Goal: Task Accomplishment & Management: Use online tool/utility

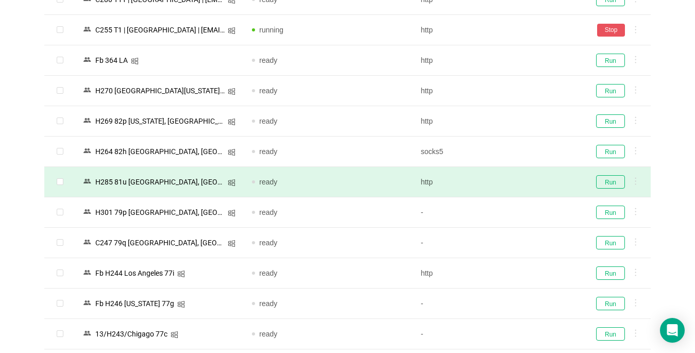
scroll to position [154, 0]
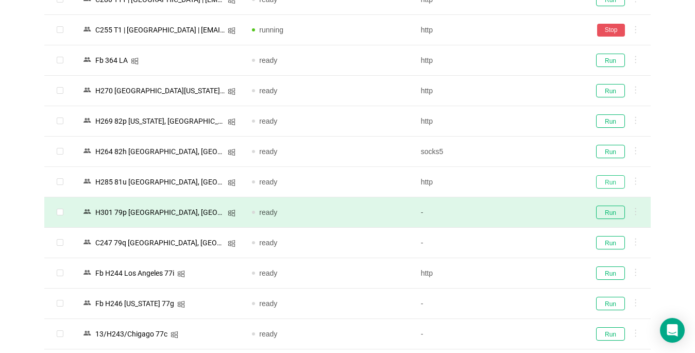
drag, startPoint x: 609, startPoint y: 185, endPoint x: 595, endPoint y: 215, distance: 33.2
click at [609, 184] on button "Run" at bounding box center [610, 181] width 29 height 13
click at [602, 215] on button "Run" at bounding box center [610, 211] width 29 height 13
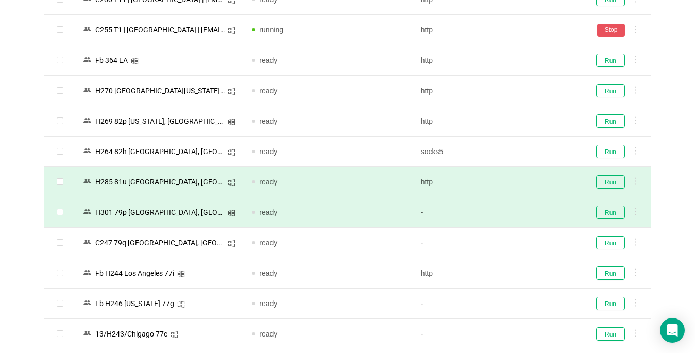
scroll to position [257, 0]
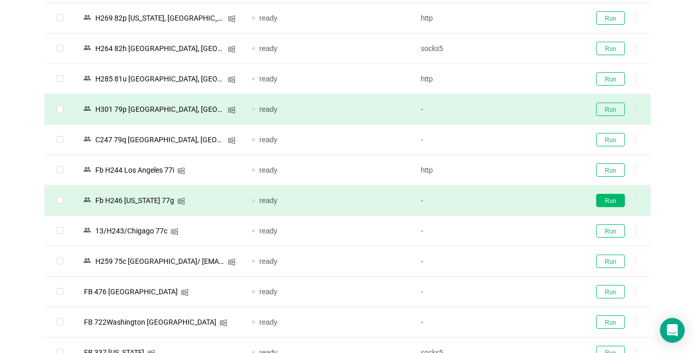
click at [613, 202] on button "Run" at bounding box center [610, 200] width 29 height 13
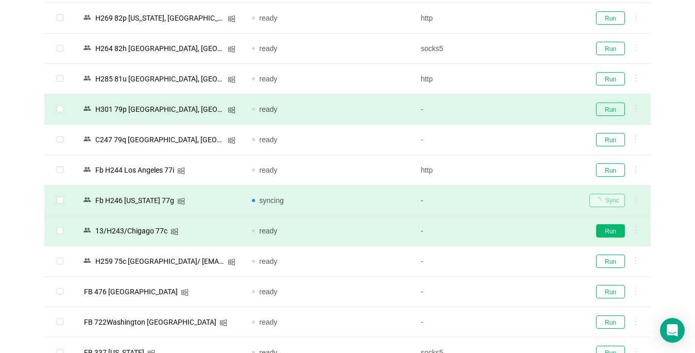
click at [604, 231] on button "Run" at bounding box center [610, 230] width 29 height 13
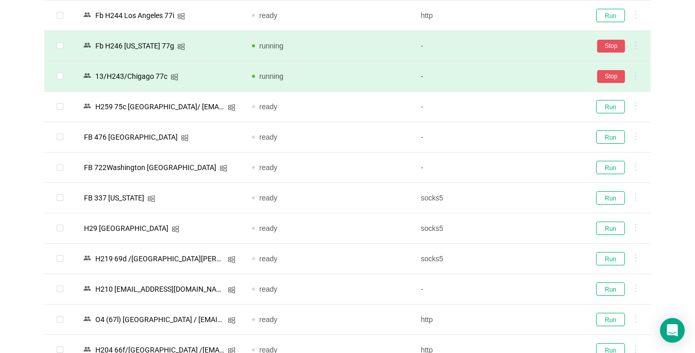
scroll to position [515, 0]
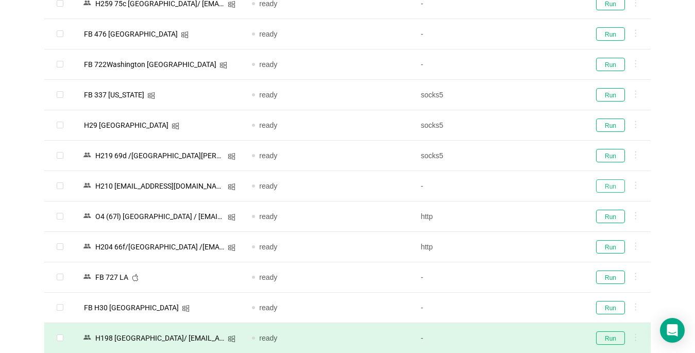
click at [612, 183] on button "Run" at bounding box center [610, 185] width 29 height 13
click at [604, 156] on button "Run" at bounding box center [610, 155] width 29 height 13
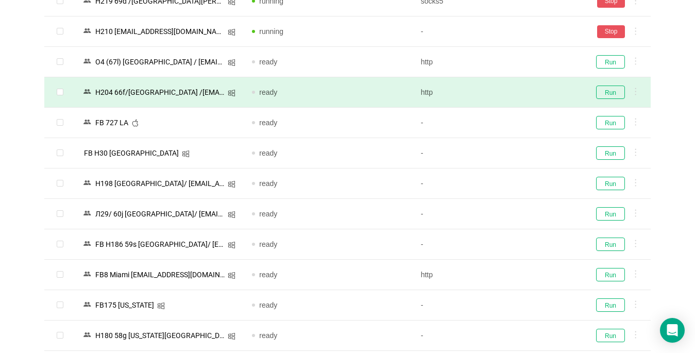
scroll to position [721, 0]
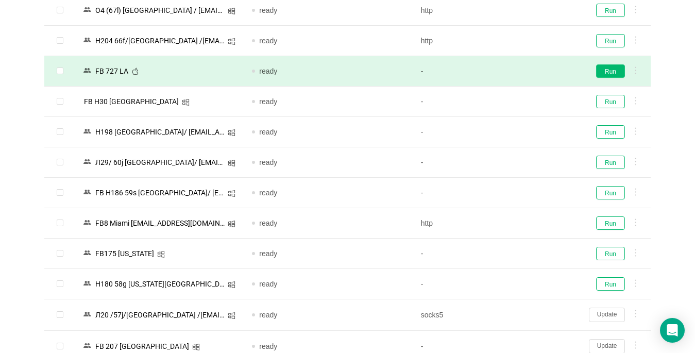
click at [610, 74] on button "Run" at bounding box center [610, 70] width 29 height 13
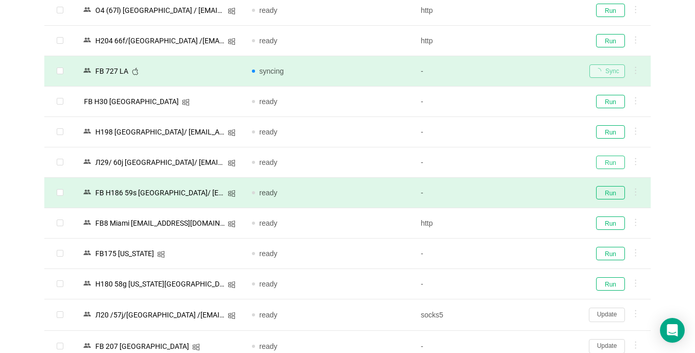
drag, startPoint x: 614, startPoint y: 159, endPoint x: 611, endPoint y: 203, distance: 44.4
click at [614, 159] on button "Run" at bounding box center [610, 162] width 29 height 13
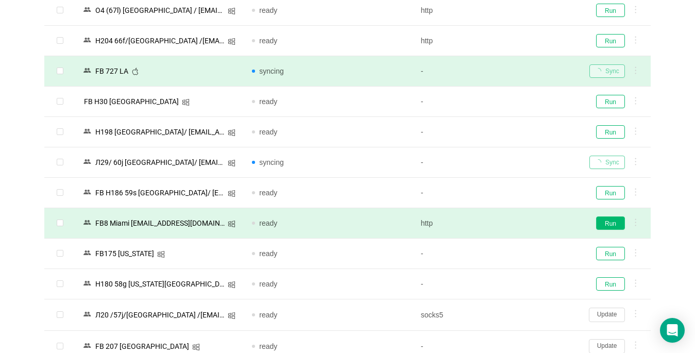
click at [613, 226] on button "Run" at bounding box center [610, 222] width 29 height 13
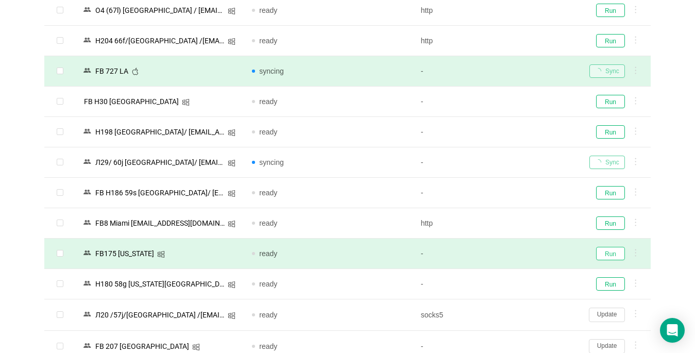
click at [611, 256] on button "Run" at bounding box center [610, 253] width 29 height 13
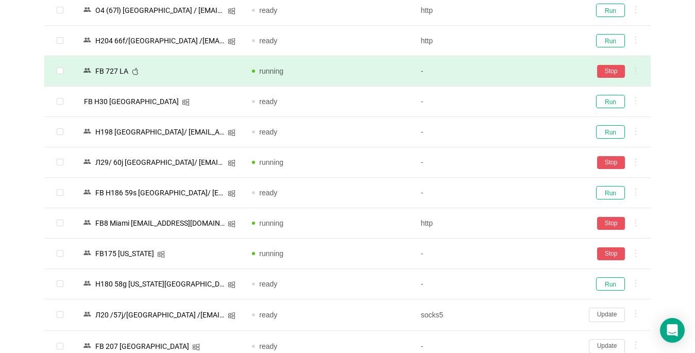
scroll to position [927, 0]
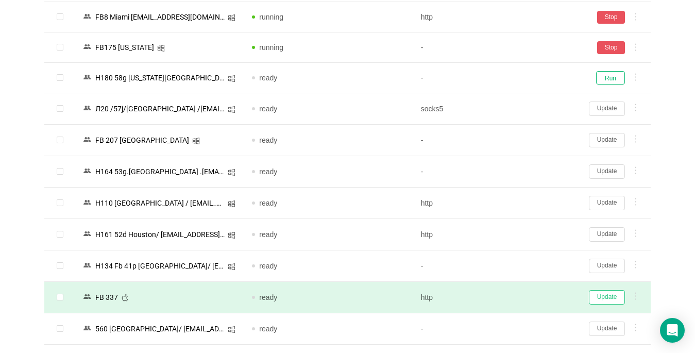
click at [609, 295] on button "Update" at bounding box center [607, 297] width 36 height 14
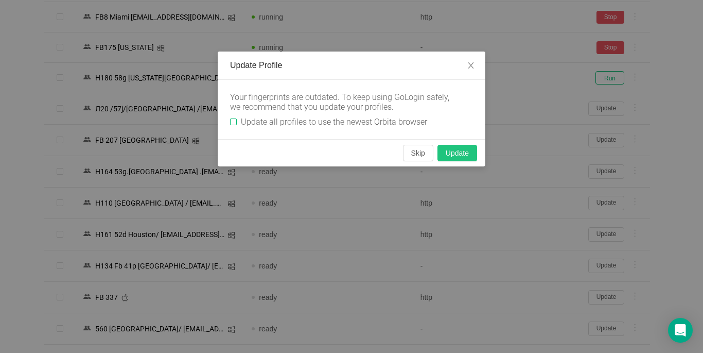
click at [232, 122] on input "Update all profiles to use the newest Orbita browser" at bounding box center [233, 121] width 7 height 7
checkbox input "true"
click at [414, 153] on button "Skip" at bounding box center [418, 153] width 30 height 16
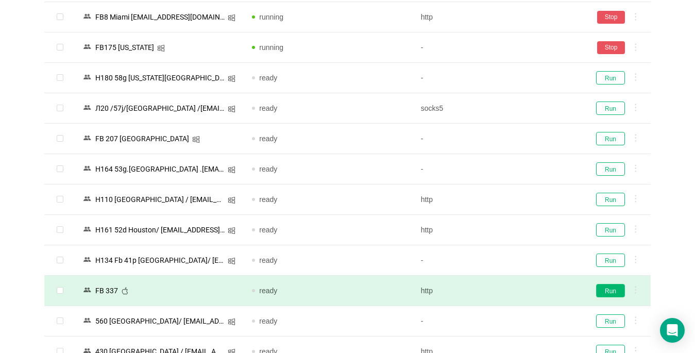
click at [608, 291] on button "Run" at bounding box center [610, 290] width 29 height 13
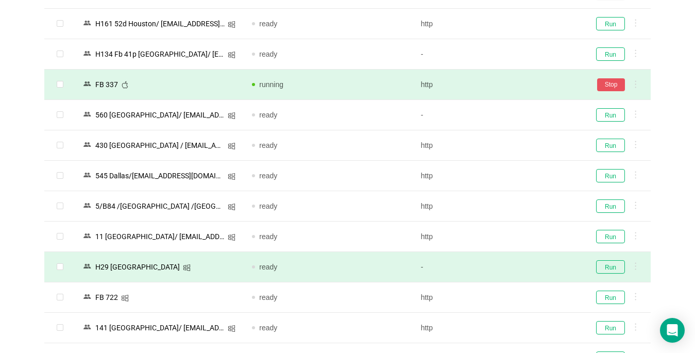
scroll to position [1184, 0]
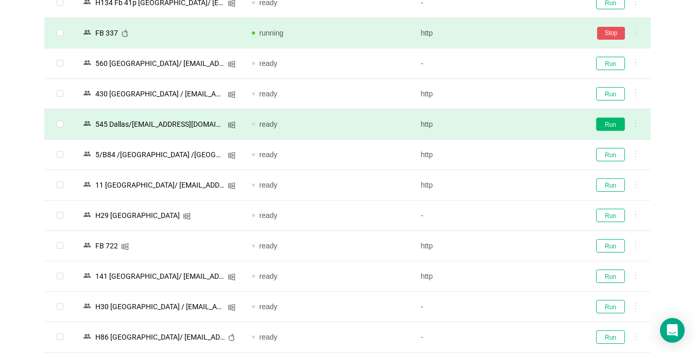
click at [608, 125] on button "Run" at bounding box center [610, 123] width 29 height 13
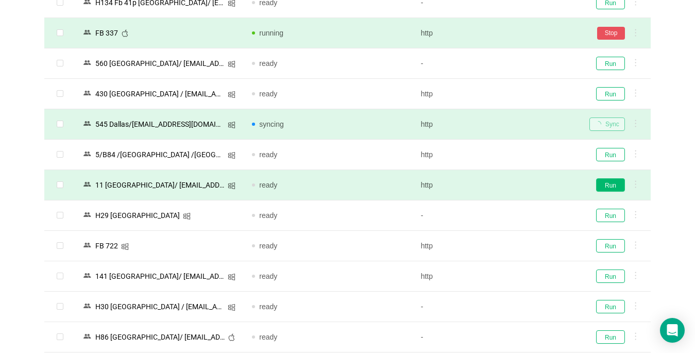
click at [605, 184] on button "Run" at bounding box center [610, 184] width 29 height 13
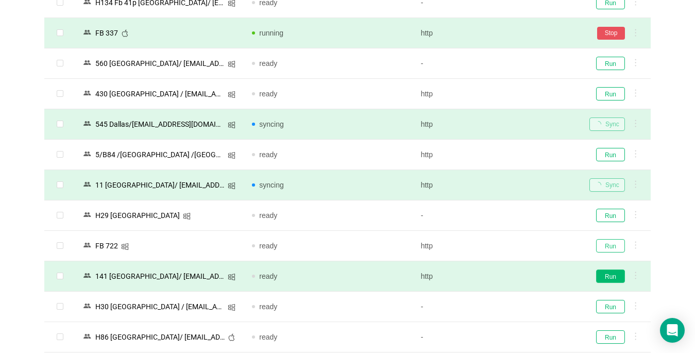
drag, startPoint x: 612, startPoint y: 246, endPoint x: 608, endPoint y: 276, distance: 30.1
click at [612, 247] on button "Run" at bounding box center [610, 245] width 29 height 13
click at [607, 277] on button "Run" at bounding box center [610, 275] width 29 height 13
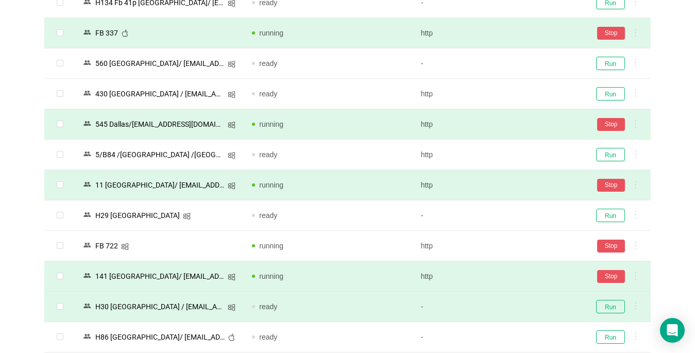
scroll to position [1339, 0]
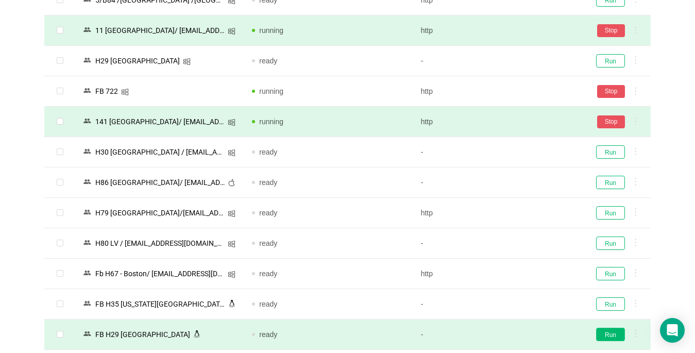
click at [612, 327] on button "Run" at bounding box center [610, 333] width 29 height 13
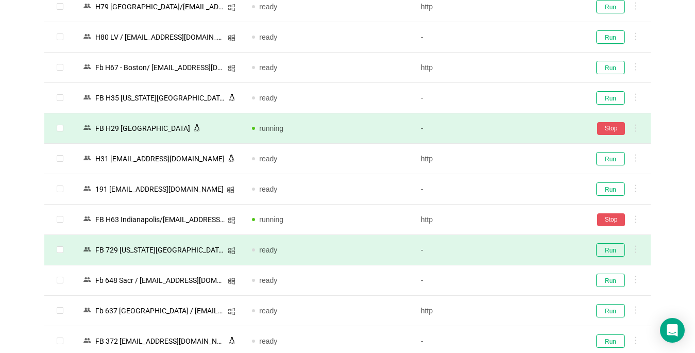
scroll to position [1648, 0]
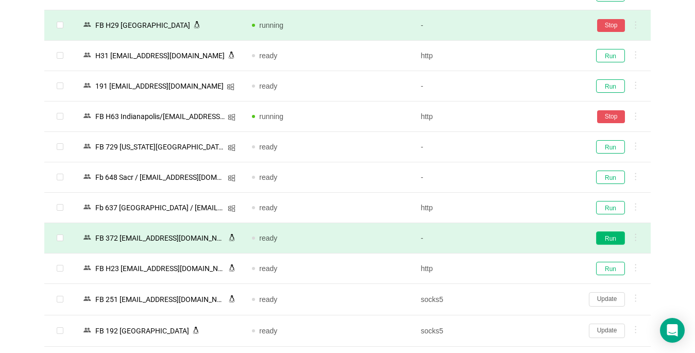
click at [606, 237] on button "Run" at bounding box center [610, 237] width 29 height 13
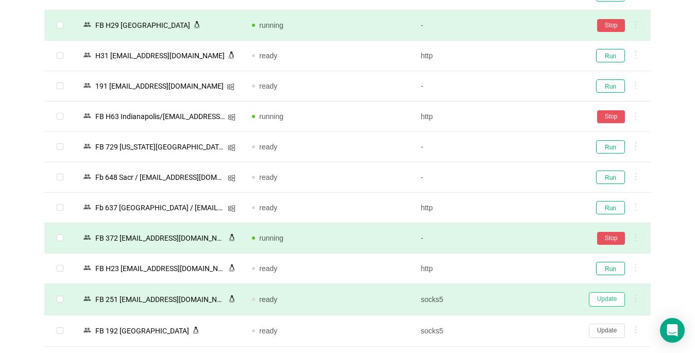
click at [604, 302] on button "Update" at bounding box center [607, 299] width 36 height 14
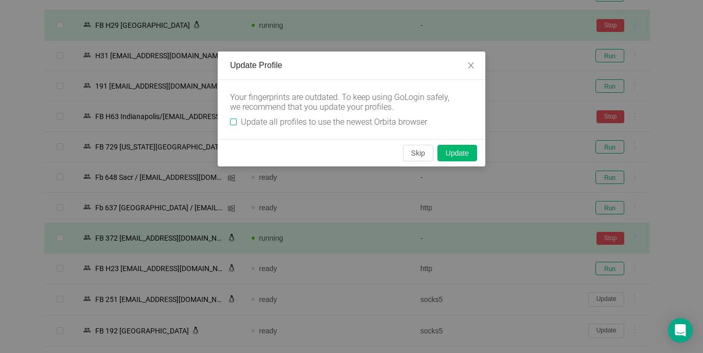
click at [229, 122] on div "Your fingerprints are outdated. To keep using GoLogin safely, we recommend that…" at bounding box center [352, 109] width 268 height 59
click at [232, 123] on input "Update all profiles to use the newest Orbita browser" at bounding box center [233, 121] width 7 height 7
checkbox input "true"
click at [420, 152] on button "Skip" at bounding box center [418, 153] width 30 height 16
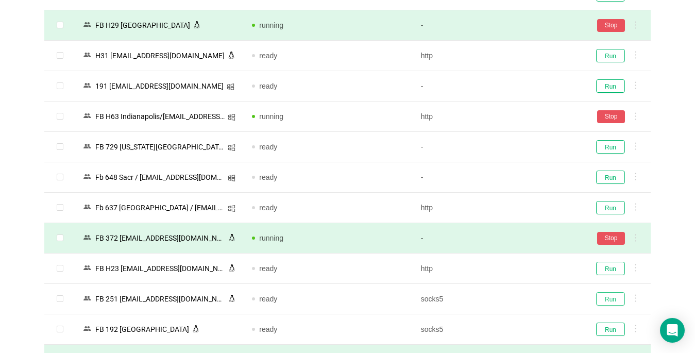
click at [606, 299] on button "Run" at bounding box center [610, 298] width 29 height 13
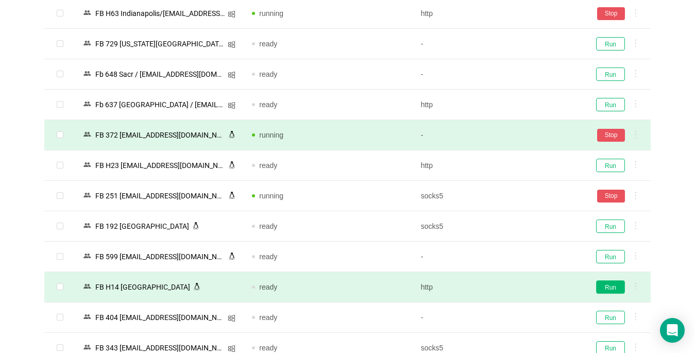
click at [608, 287] on button "Run" at bounding box center [610, 286] width 29 height 13
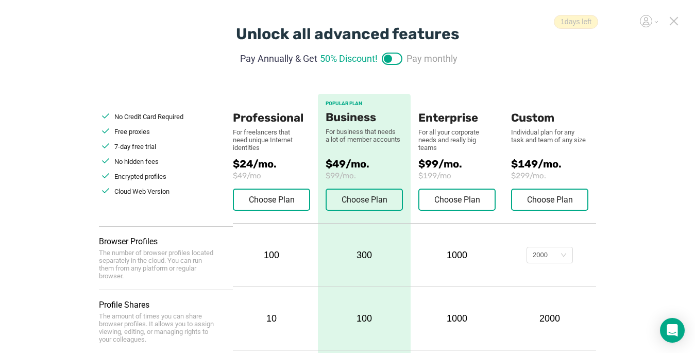
click at [519, 21] on icon at bounding box center [673, 21] width 7 height 7
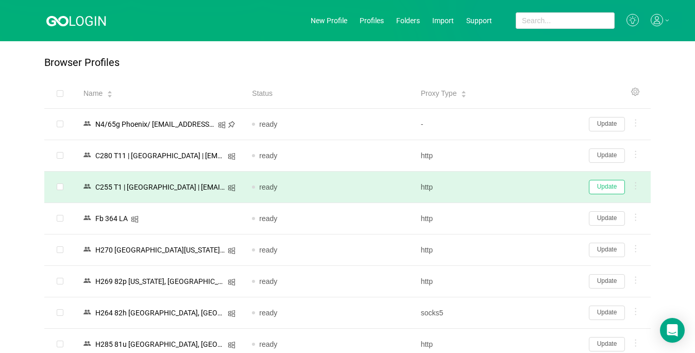
click at [519, 191] on button "Update" at bounding box center [607, 187] width 36 height 14
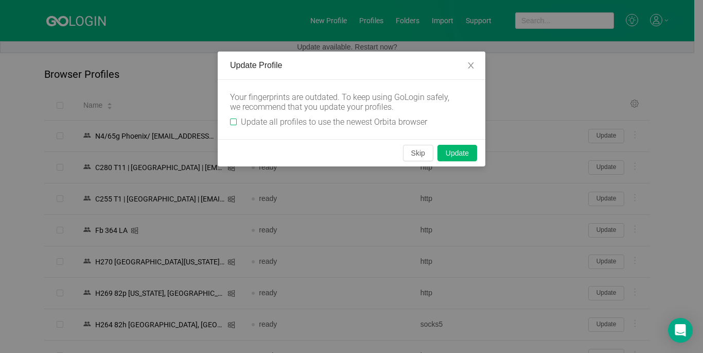
click at [231, 119] on input "Update all profiles to use the newest Orbita browser" at bounding box center [233, 121] width 7 height 7
checkbox input "true"
click at [419, 153] on button "Skip" at bounding box center [418, 153] width 30 height 16
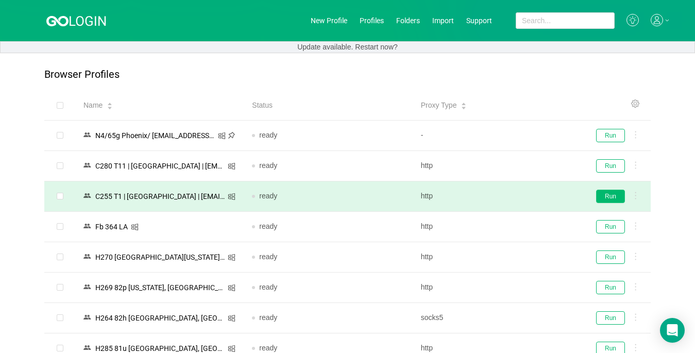
click at [519, 199] on button "Run" at bounding box center [610, 195] width 29 height 13
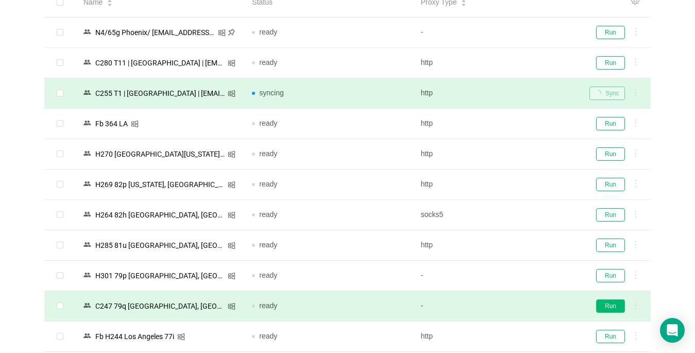
scroll to position [206, 0]
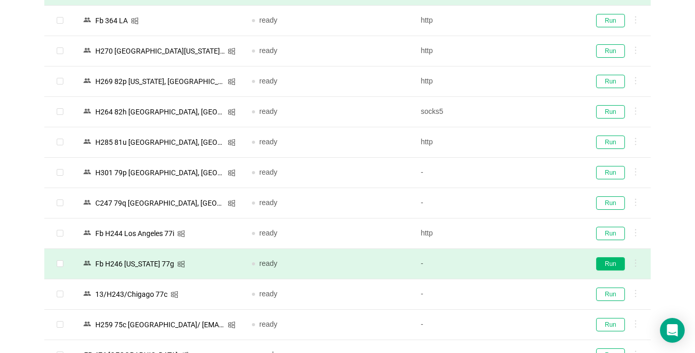
click at [519, 262] on button "Run" at bounding box center [610, 263] width 29 height 13
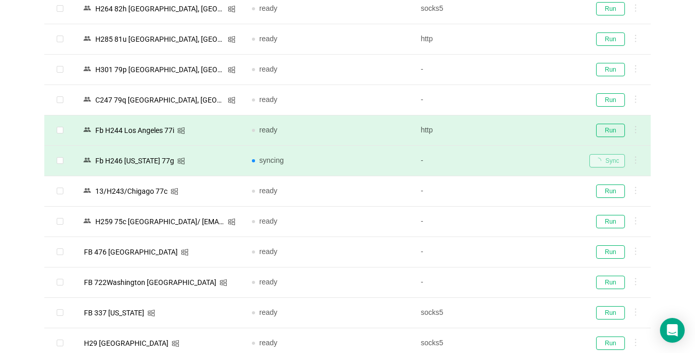
scroll to position [412, 0]
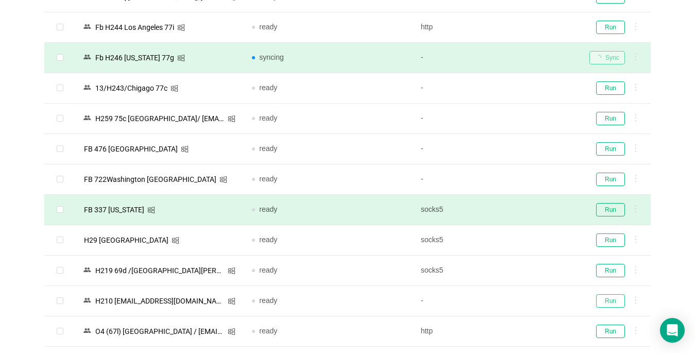
click at [519, 300] on button "Run" at bounding box center [610, 300] width 29 height 13
click at [519, 270] on button "Run" at bounding box center [610, 270] width 29 height 13
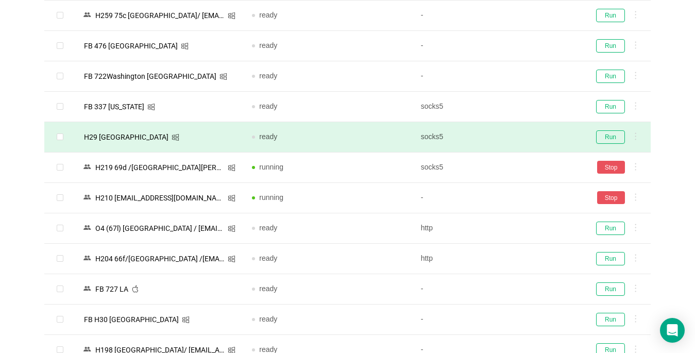
scroll to position [566, 0]
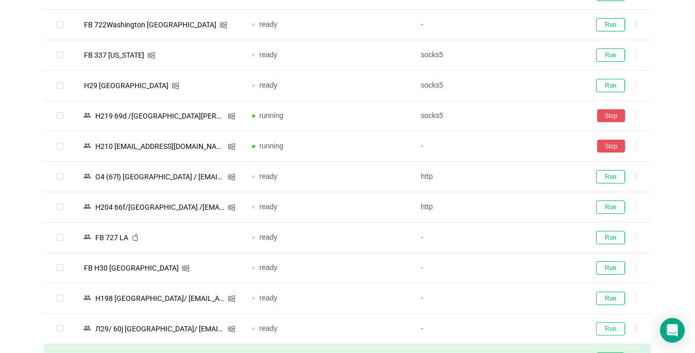
click at [519, 322] on button "Run" at bounding box center [610, 328] width 29 height 13
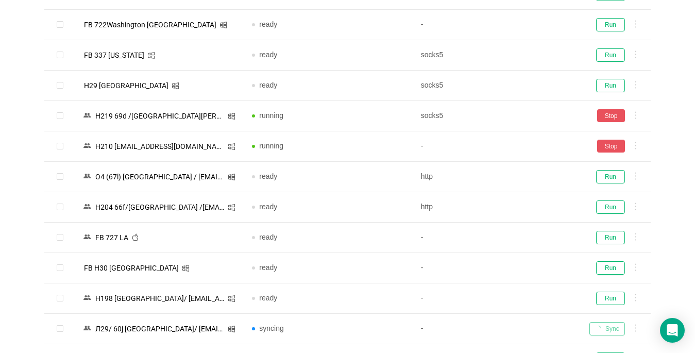
scroll to position [718, 0]
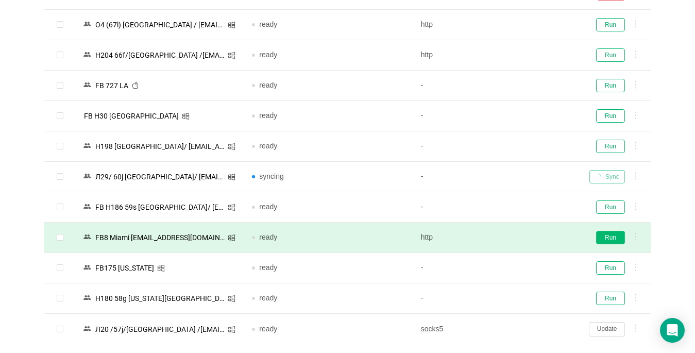
click at [519, 238] on button "Run" at bounding box center [610, 237] width 29 height 13
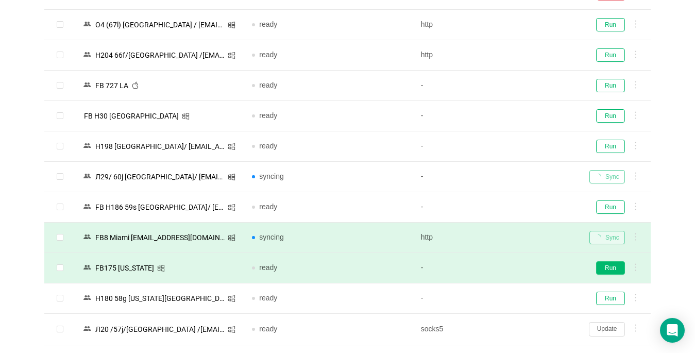
click at [519, 267] on button "Run" at bounding box center [610, 267] width 29 height 13
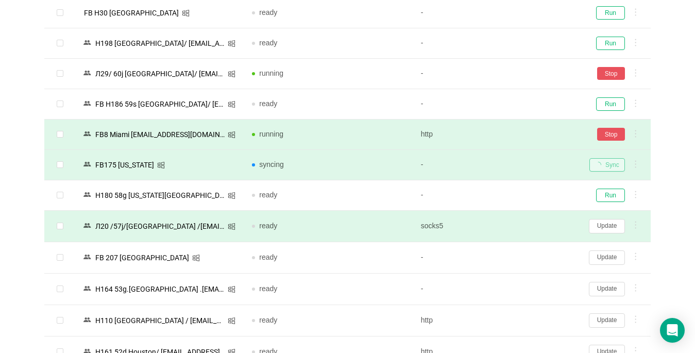
scroll to position [976, 0]
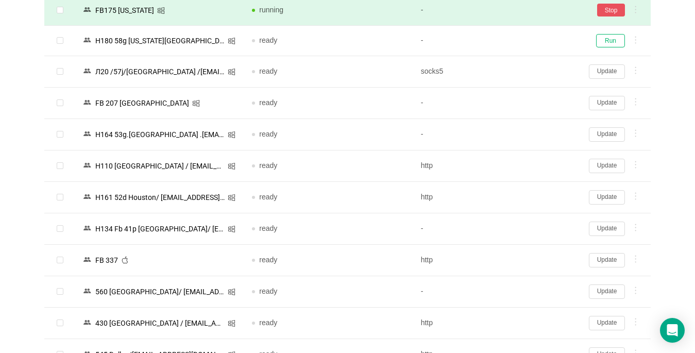
click at [519, 260] on button "Update" at bounding box center [607, 260] width 36 height 14
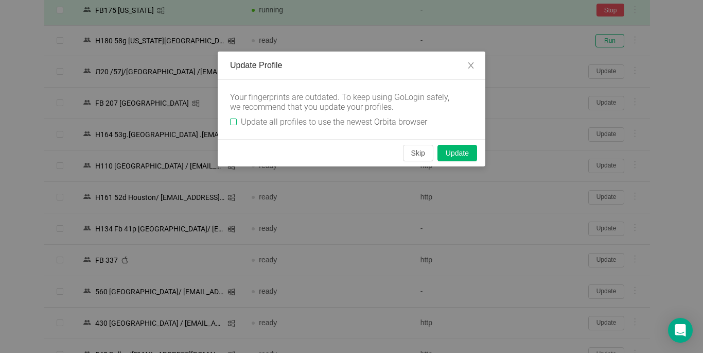
click at [234, 123] on input "Update all profiles to use the newest Orbita browser" at bounding box center [233, 121] width 7 height 7
checkbox input "true"
click at [414, 151] on button "Skip" at bounding box center [418, 153] width 30 height 16
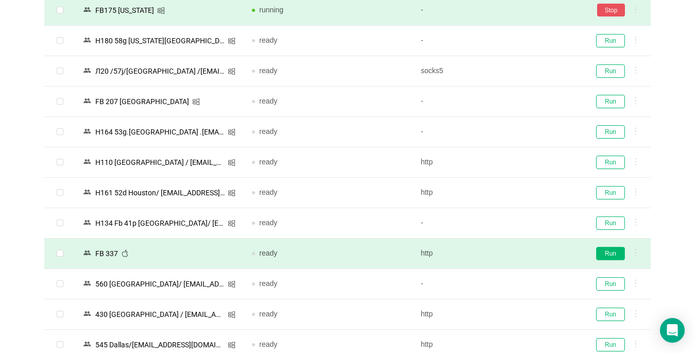
click at [519, 253] on button "Run" at bounding box center [610, 253] width 29 height 13
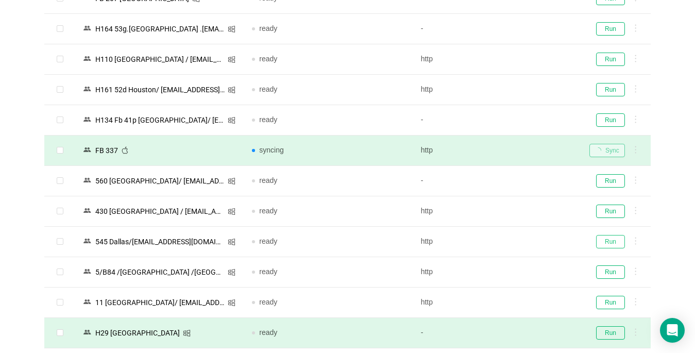
click at [519, 241] on button "Run" at bounding box center [610, 241] width 29 height 13
click at [519, 300] on button "Run" at bounding box center [610, 302] width 29 height 13
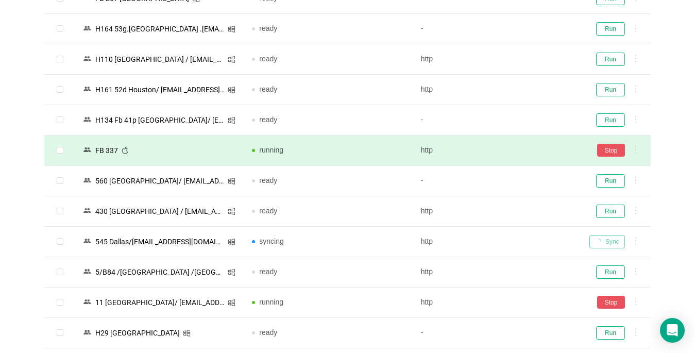
scroll to position [1285, 0]
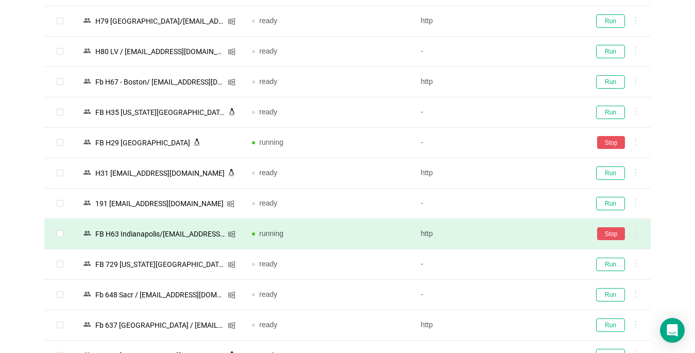
scroll to position [1697, 0]
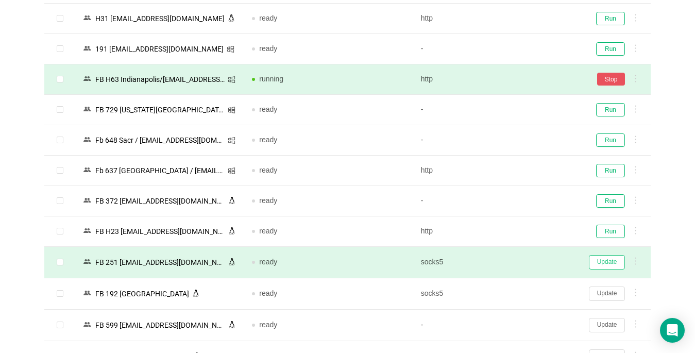
click at [519, 261] on button "Update" at bounding box center [607, 262] width 36 height 14
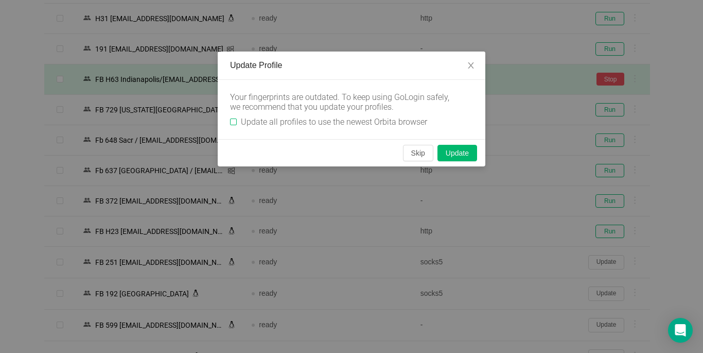
click at [234, 123] on input "Update all profiles to use the newest Orbita browser" at bounding box center [233, 121] width 7 height 7
checkbox input "true"
click at [413, 155] on button "Skip" at bounding box center [418, 153] width 30 height 16
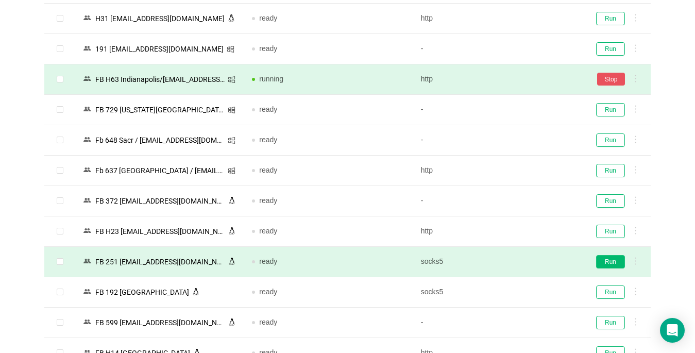
click at [519, 261] on button "Run" at bounding box center [610, 261] width 29 height 13
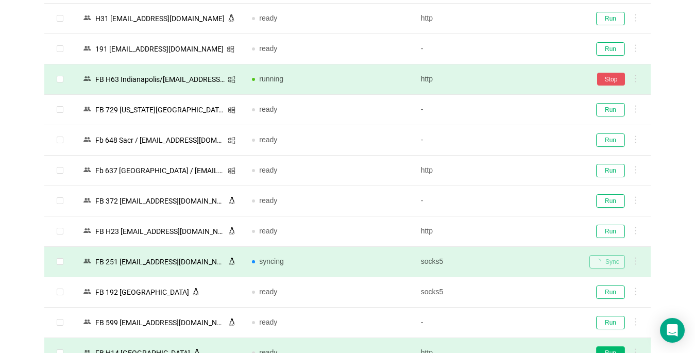
click at [519, 344] on button "Run" at bounding box center [610, 352] width 29 height 13
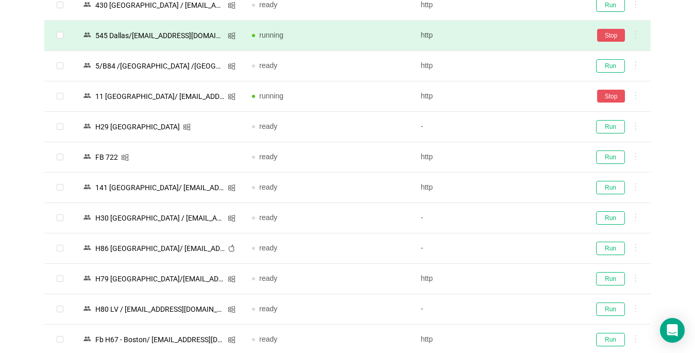
scroll to position [1336, 0]
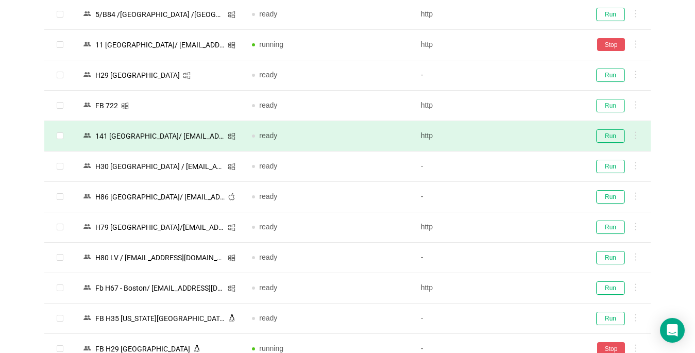
drag, startPoint x: 604, startPoint y: 109, endPoint x: 610, endPoint y: 136, distance: 27.9
click at [519, 108] on button "Run" at bounding box center [610, 105] width 29 height 13
click at [519, 136] on button "Run" at bounding box center [610, 135] width 29 height 13
